Goal: Information Seeking & Learning: Learn about a topic

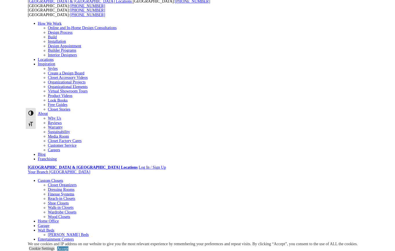
scroll to position [14, 0]
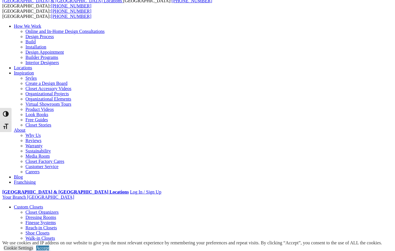
scroll to position [31, 0]
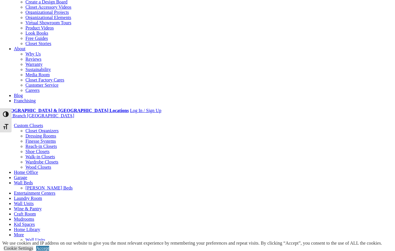
scroll to position [95, 0]
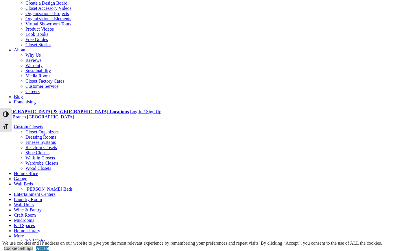
click at [34, 202] on link "Wall Units" at bounding box center [24, 204] width 20 height 5
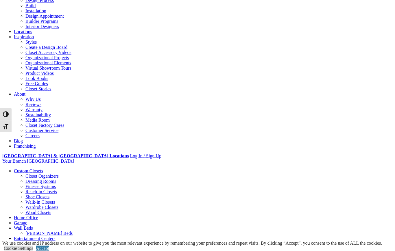
scroll to position [48, 0]
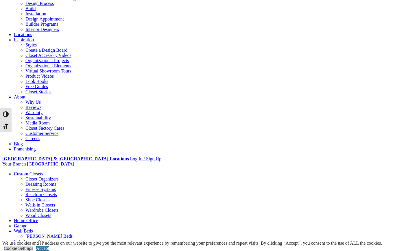
click at [38, 218] on link "Home Office" at bounding box center [26, 220] width 24 height 5
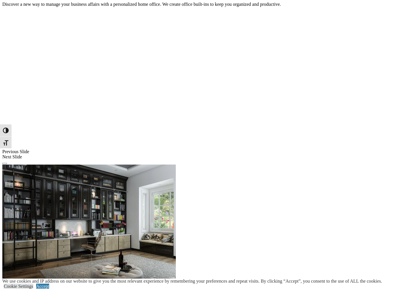
scroll to position [399, 0]
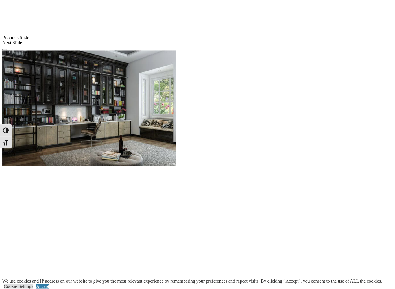
scroll to position [513, 0]
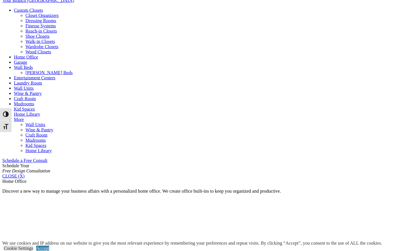
scroll to position [206, 0]
